Goal: Task Accomplishment & Management: Use online tool/utility

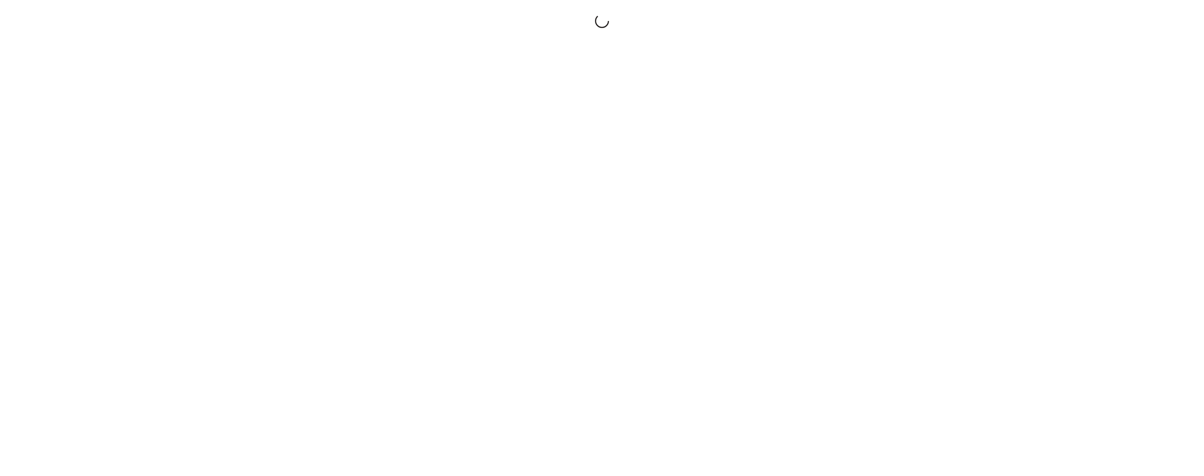
click at [1001, 0] on html "Close cross-small" at bounding box center [602, 238] width 1204 height 476
click at [1007, 75] on div at bounding box center [602, 238] width 1204 height 476
click at [1021, 0] on html "Close cross-small" at bounding box center [602, 238] width 1204 height 476
click at [1027, 93] on div at bounding box center [602, 238] width 1204 height 476
